Goal: Use online tool/utility: Utilize a website feature to perform a specific function

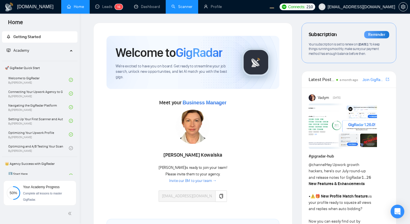
click at [185, 6] on link "Scanner" at bounding box center [181, 6] width 21 height 5
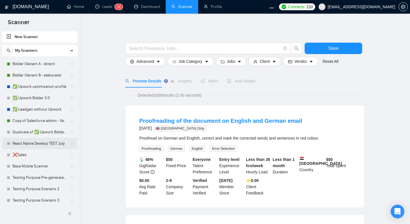
scroll to position [71, 0]
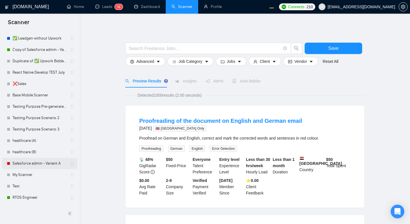
click at [36, 165] on link "Salesforce admin - Variant A" at bounding box center [40, 163] width 54 height 11
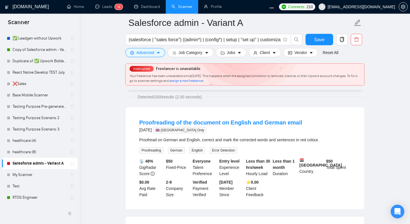
scroll to position [39, 0]
